Goal: Download file/media

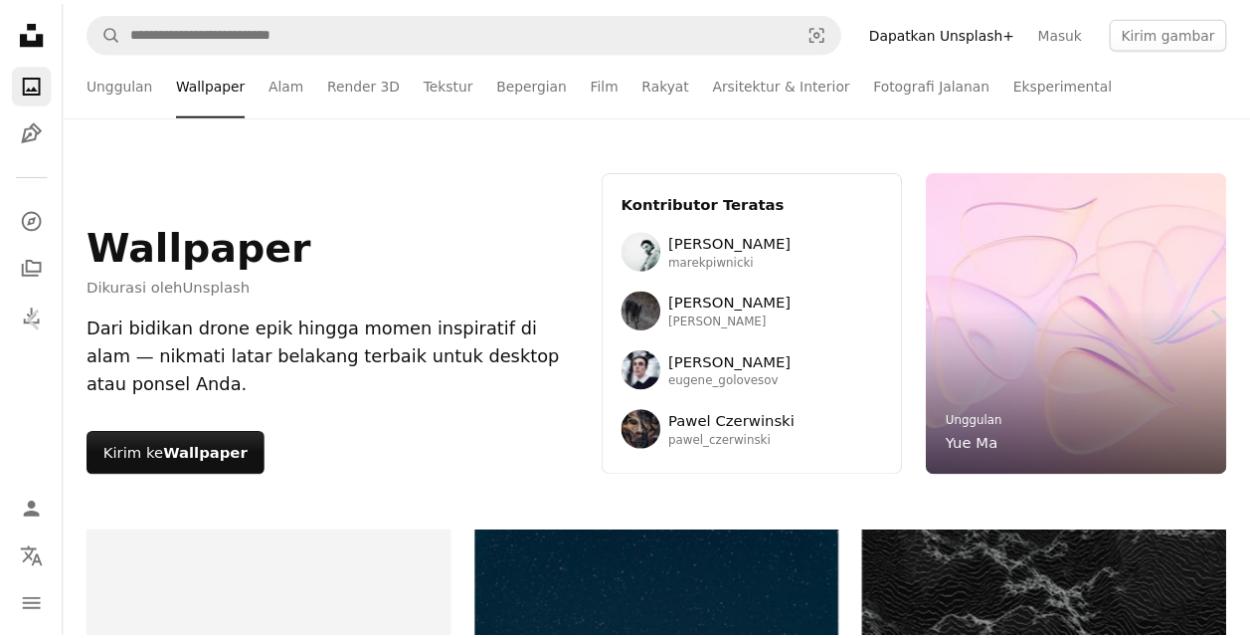
scroll to position [9948, 0]
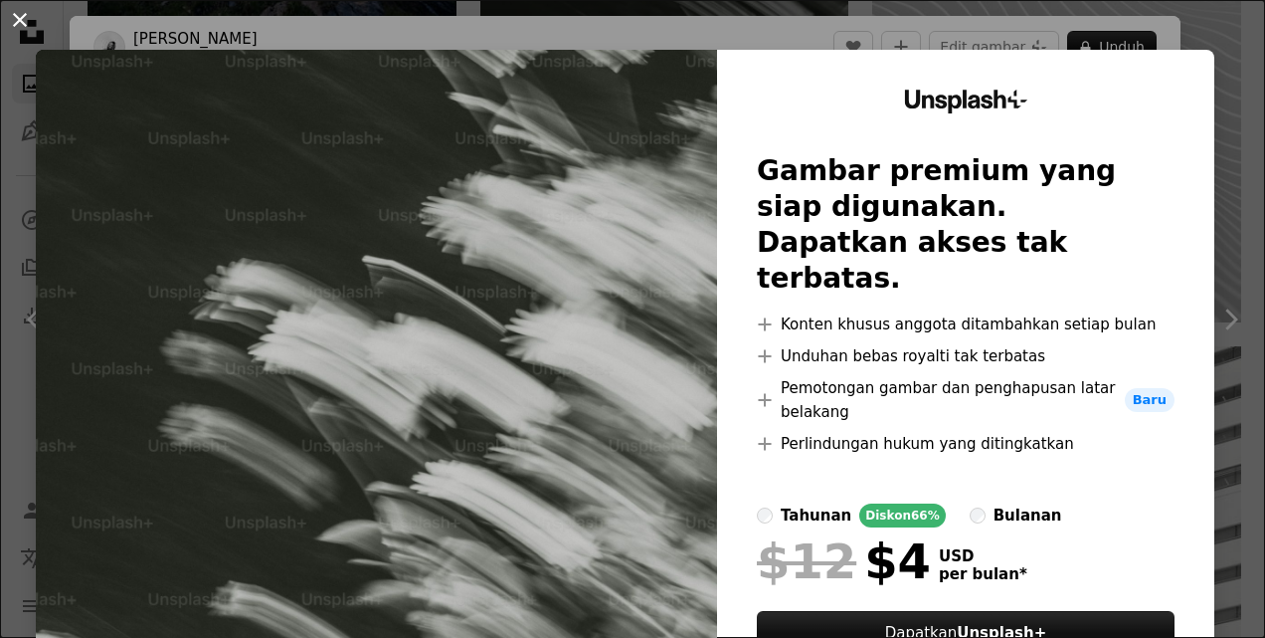
click at [22, 27] on button "An X shape" at bounding box center [20, 20] width 24 height 24
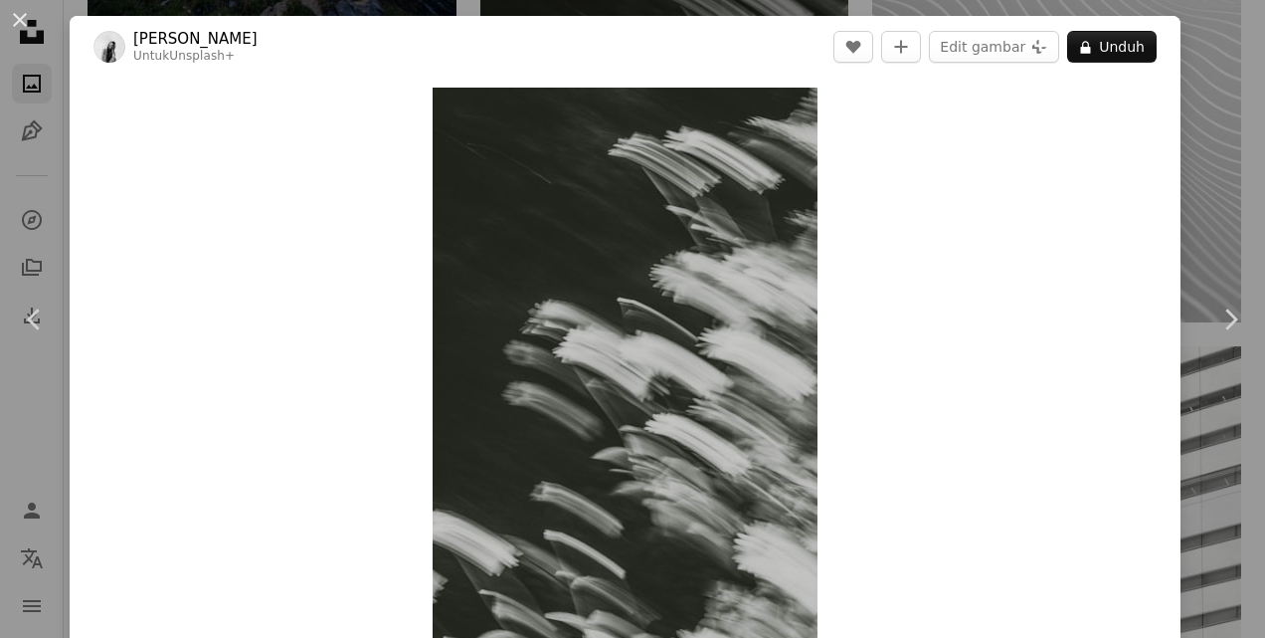
drag, startPoint x: 14, startPoint y: 22, endPoint x: 146, endPoint y: 113, distance: 160.9
click at [14, 22] on button "An X shape" at bounding box center [20, 20] width 24 height 24
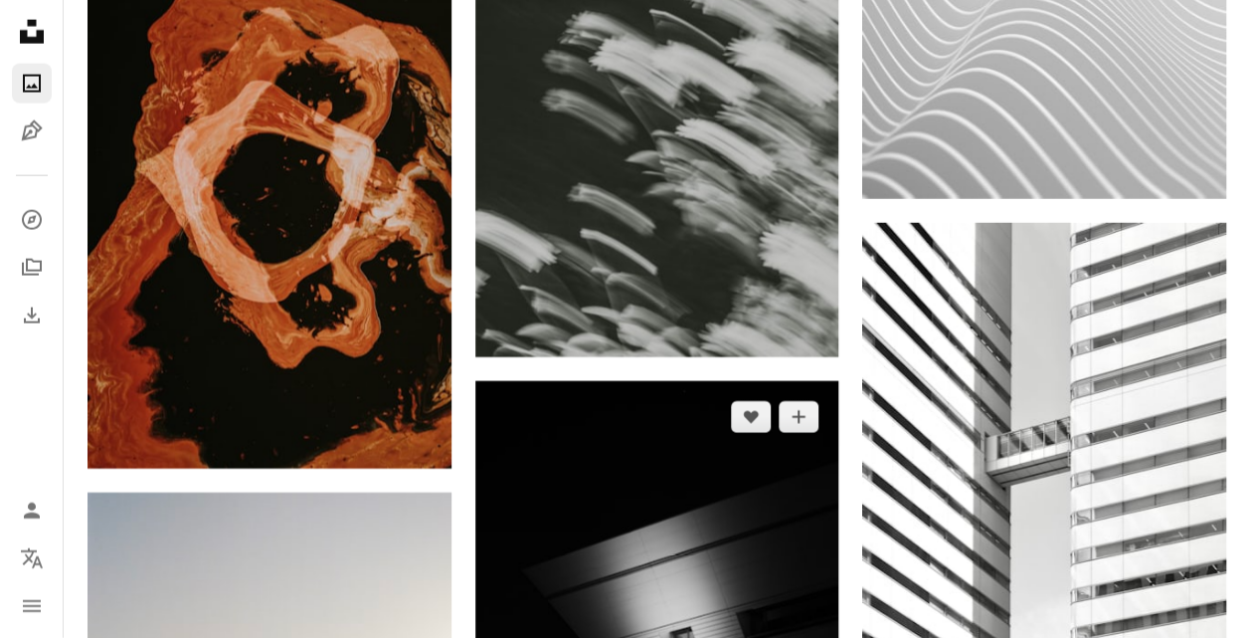
scroll to position [10446, 0]
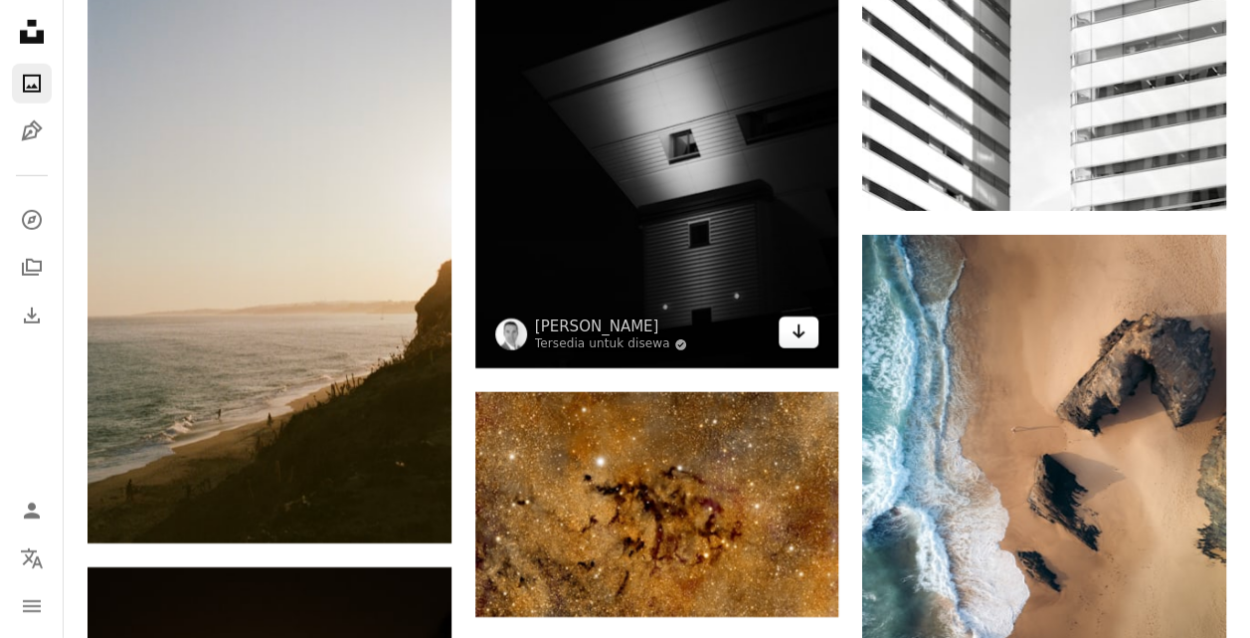
click at [799, 334] on icon "Arrow pointing down" at bounding box center [799, 331] width 16 height 24
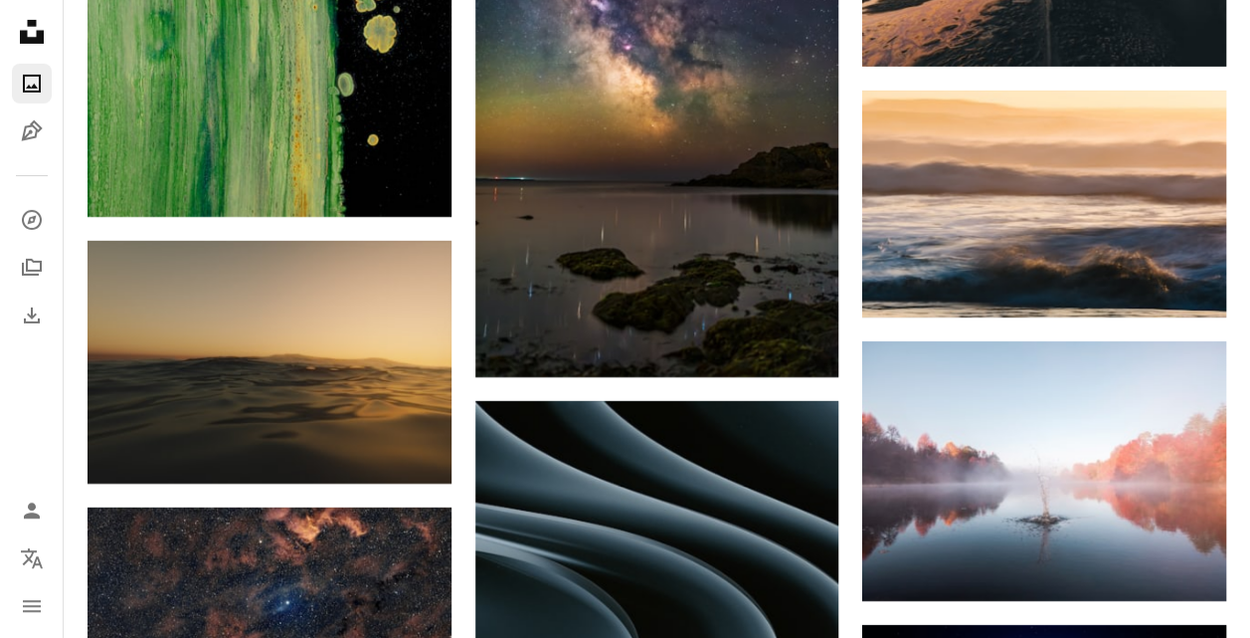
scroll to position [14449, 0]
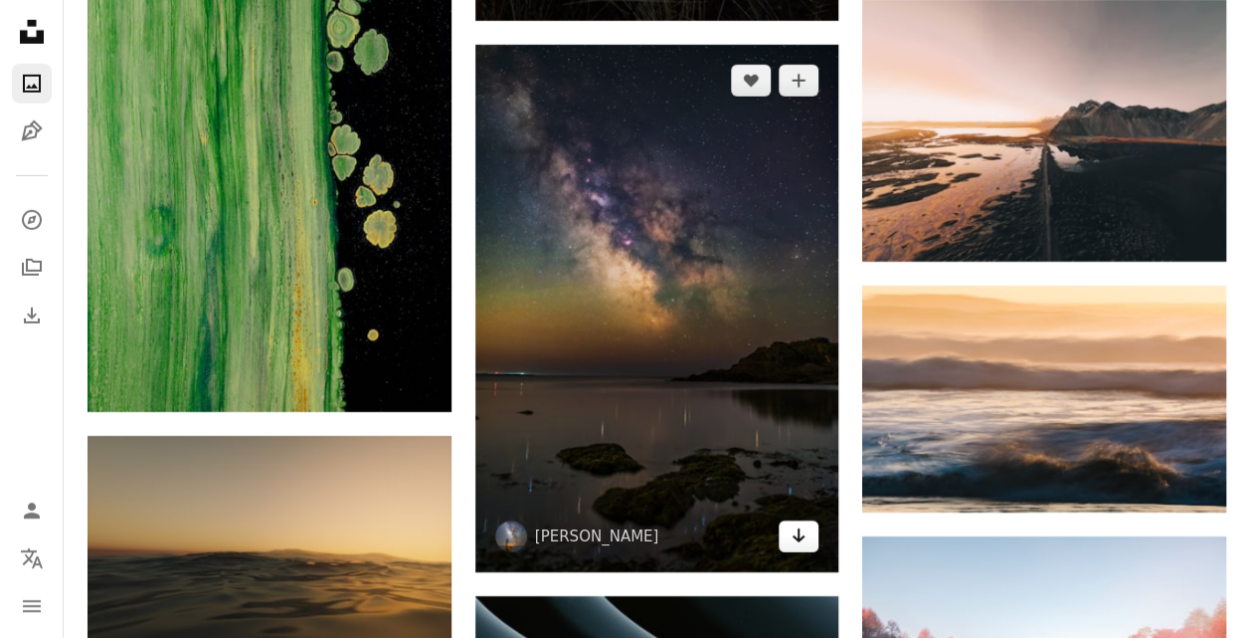
click at [797, 524] on icon "Arrow pointing down" at bounding box center [799, 535] width 16 height 24
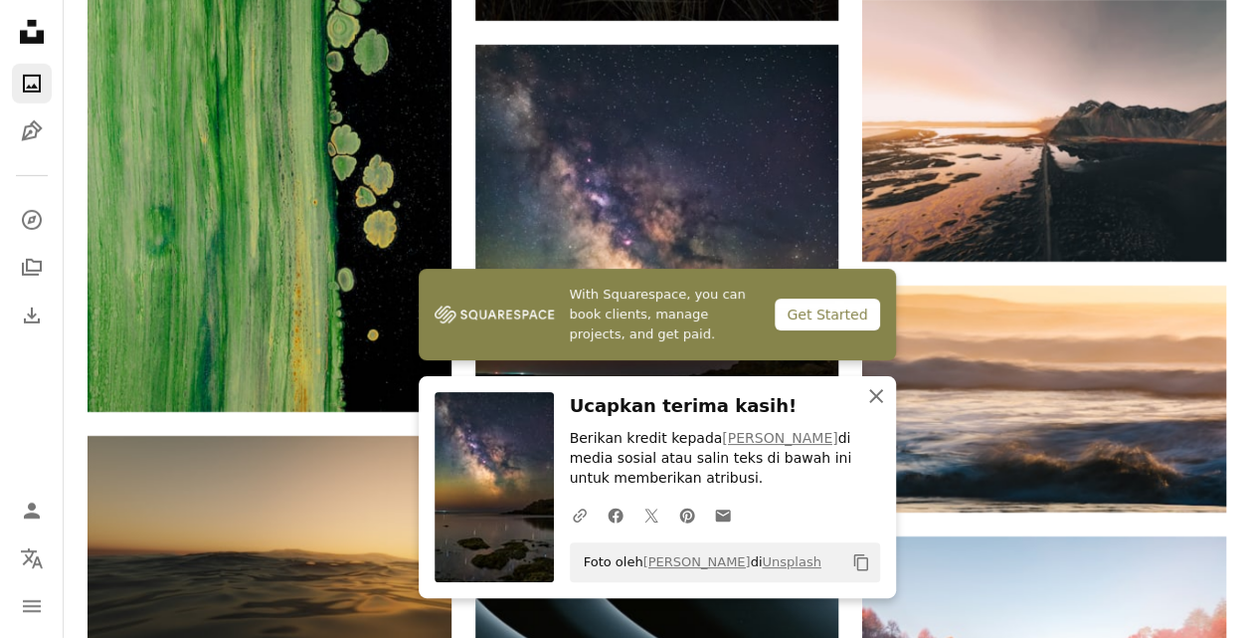
click at [875, 395] on icon "button" at bounding box center [876, 396] width 14 height 14
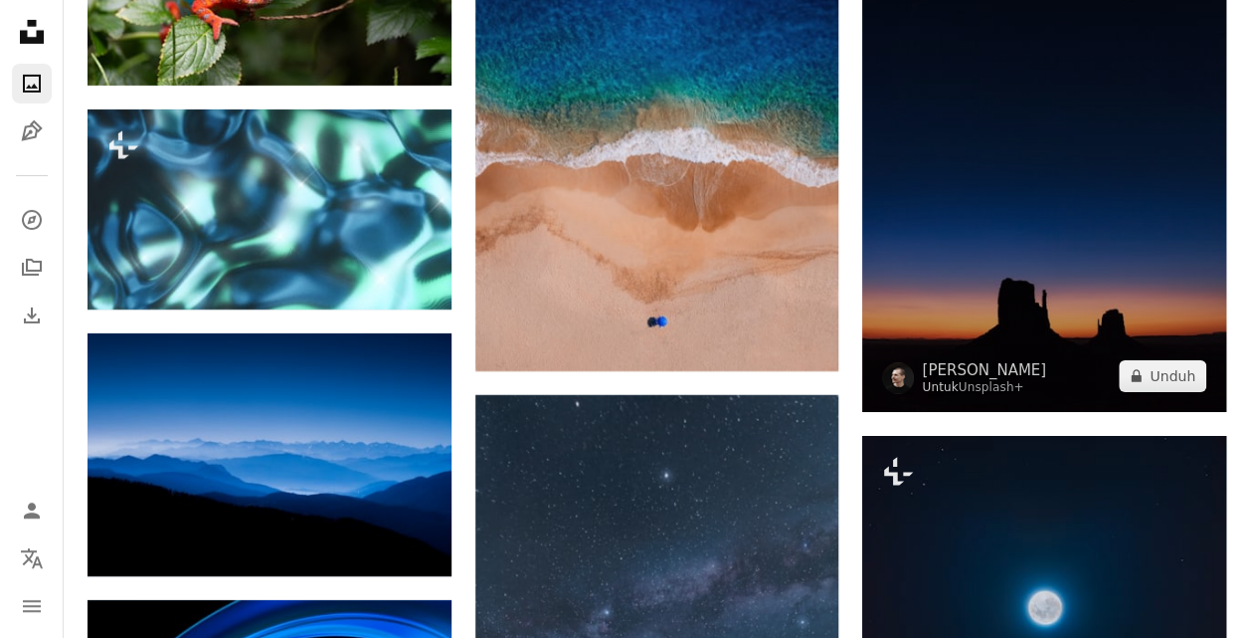
scroll to position [18426, 0]
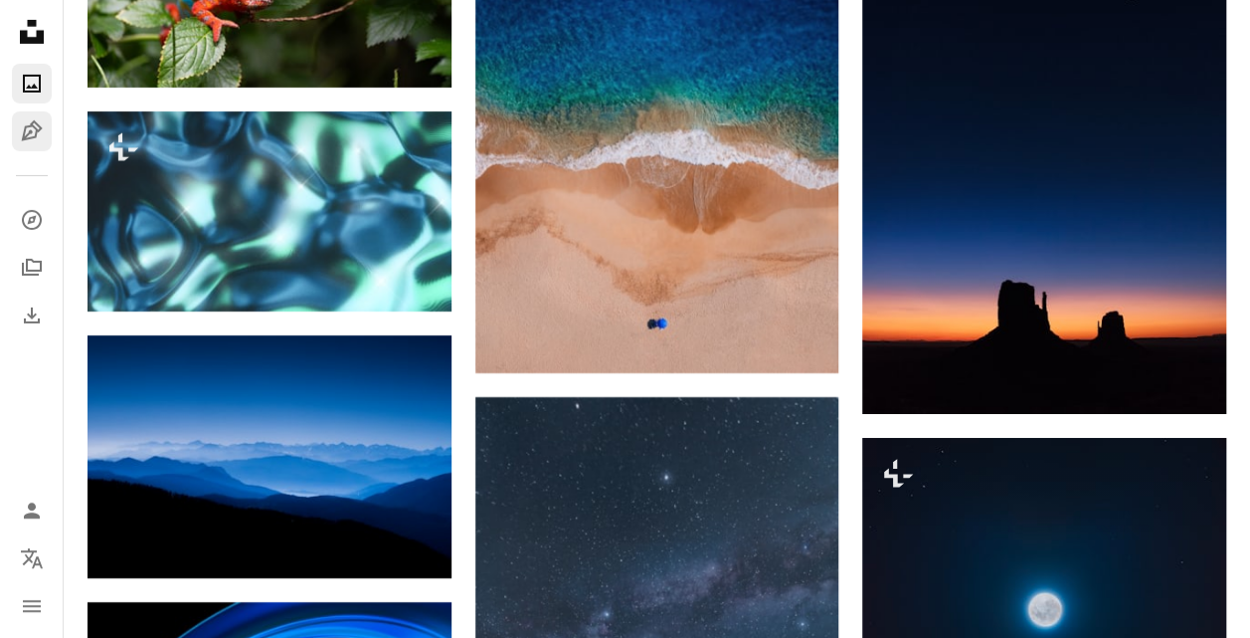
click at [30, 133] on icon "Ilustrasi" at bounding box center [31, 130] width 21 height 21
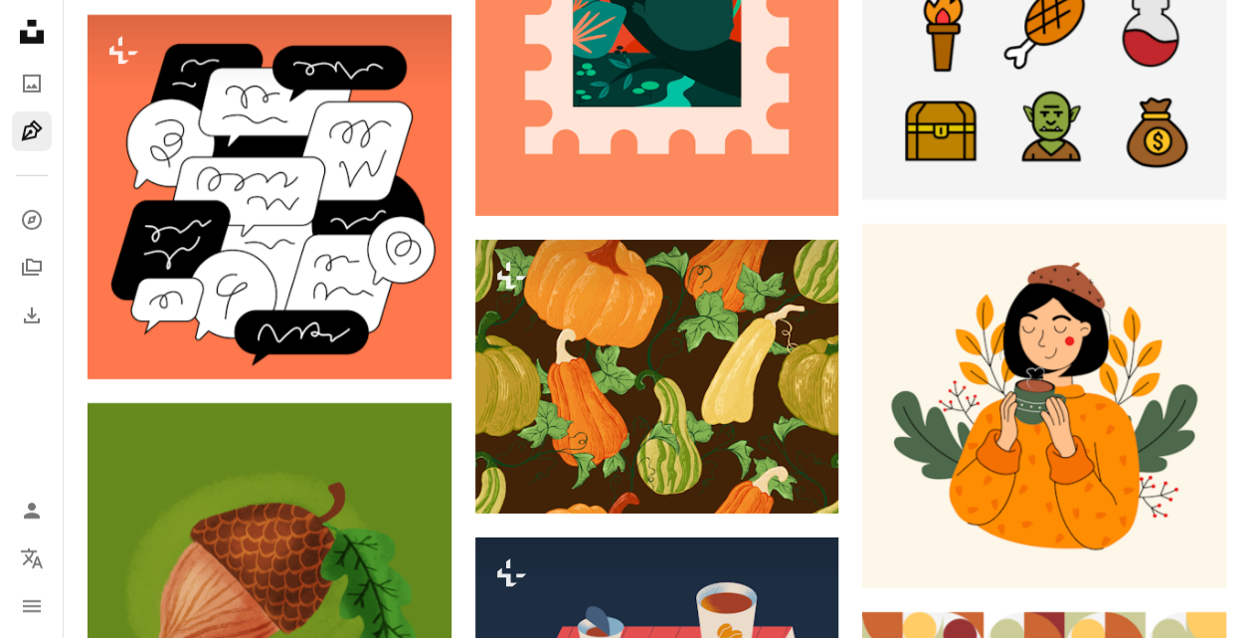
scroll to position [3047, 0]
